Goal: Information Seeking & Learning: Find specific fact

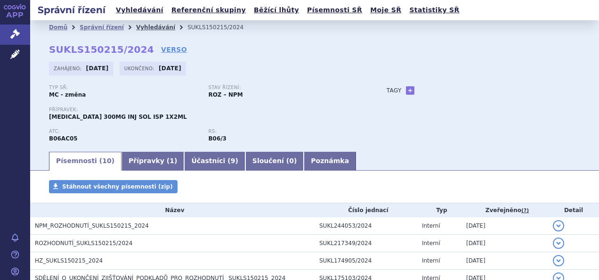
click at [145, 27] on link "Vyhledávání" at bounding box center [155, 27] width 39 height 7
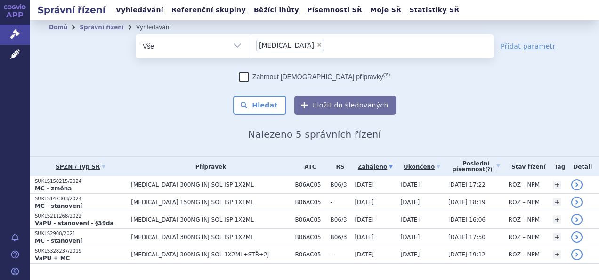
click at [316, 47] on span "×" at bounding box center [319, 45] width 6 height 6
click at [249, 47] on select "takhzyro" at bounding box center [249, 46] width 0 height 24
select select
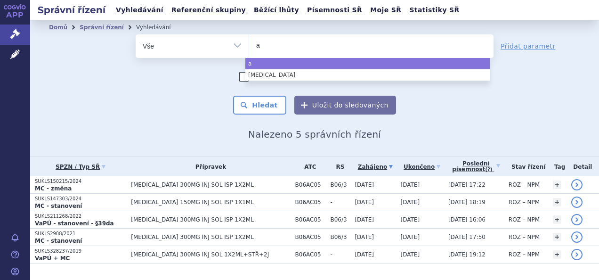
type input "ag"
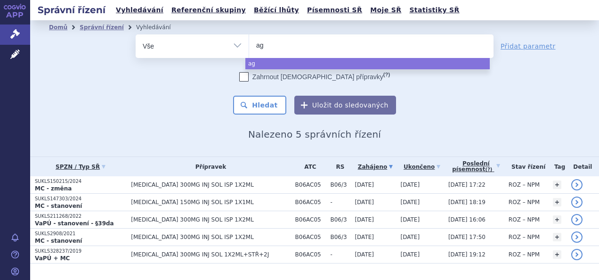
type input "a"
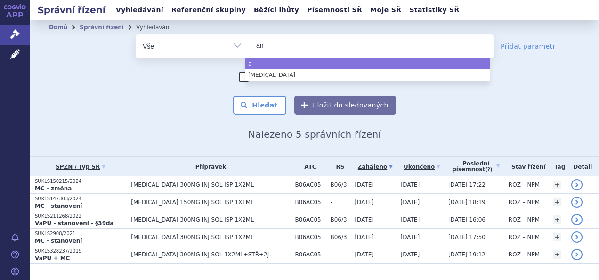
type input "ang"
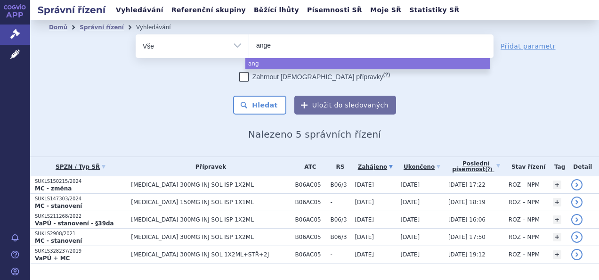
type input "angel"
type input "angelin"
type input "[PERSON_NAME]"
select select "[PERSON_NAME]"
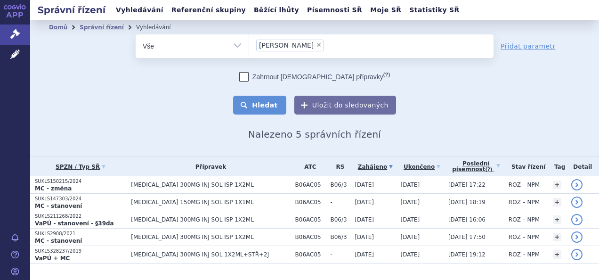
click at [268, 99] on button "Hledat" at bounding box center [259, 105] width 53 height 19
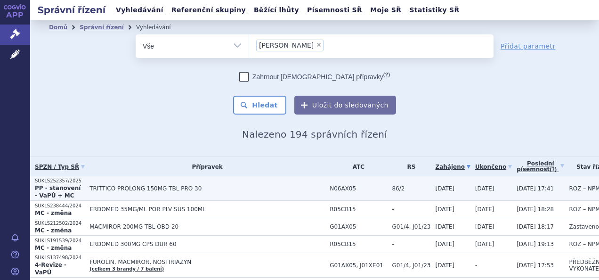
click at [101, 185] on span "TRITTICO PROLONG 150MG TBL PRO 30" at bounding box center [206, 188] width 235 height 7
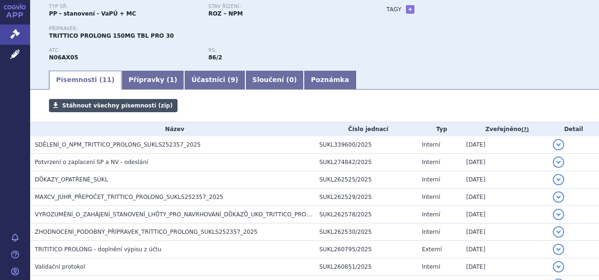
scroll to position [184, 0]
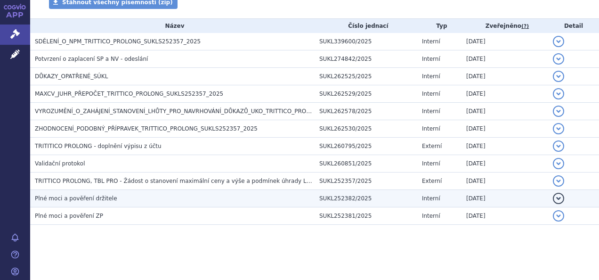
click at [77, 199] on span "Plné moci a pověření držitele" at bounding box center [76, 198] width 82 height 7
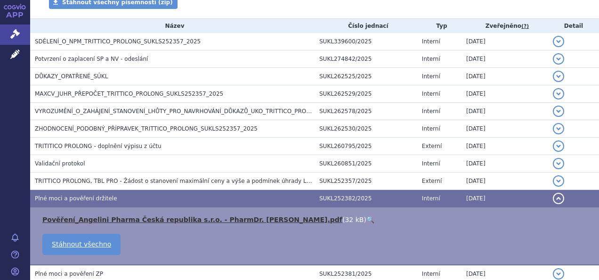
click at [140, 218] on link "Pověření_Angelini Pharma Česká republika s.r.o. - PharmDr. Kovařík.pdf" at bounding box center [192, 220] width 300 height 8
